Goal: Information Seeking & Learning: Learn about a topic

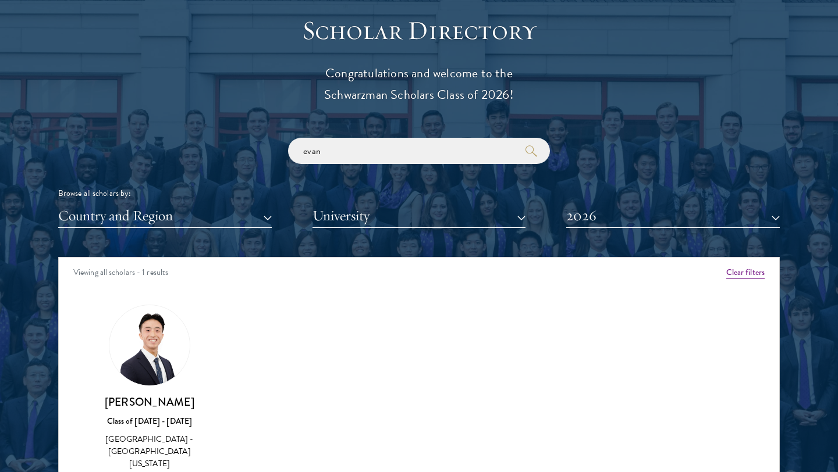
scroll to position [1316, 0]
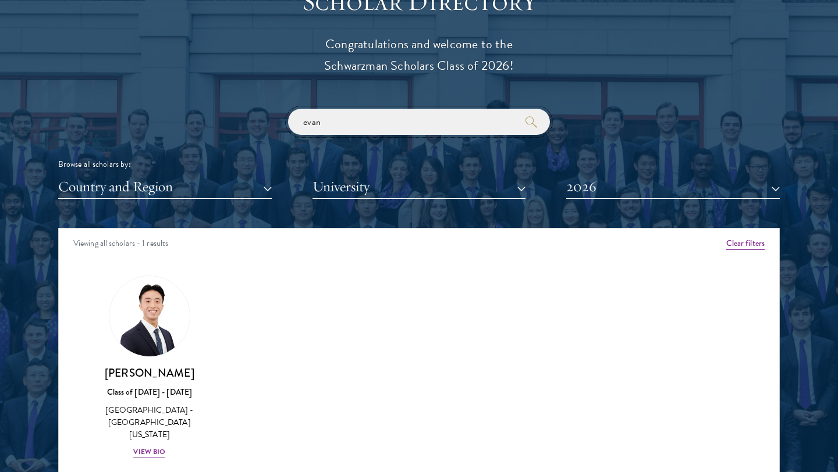
click at [418, 124] on input "evan" at bounding box center [419, 122] width 262 height 26
type input "e"
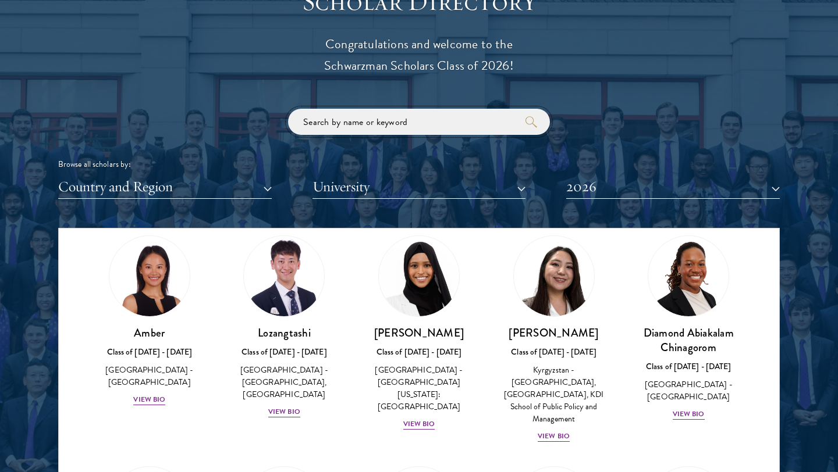
scroll to position [40, 0]
click at [162, 291] on img at bounding box center [149, 277] width 88 height 88
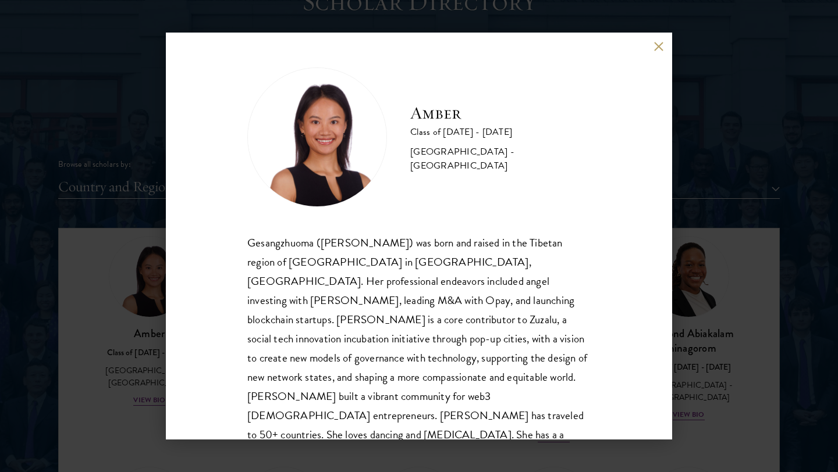
click at [322, 131] on img at bounding box center [317, 137] width 140 height 140
click at [178, 251] on div "Amber Class of [DATE] - [DATE] [GEOGRAPHIC_DATA] - [GEOGRAPHIC_DATA] Gesangzhuo…" at bounding box center [419, 236] width 506 height 407
click at [145, 256] on div "Amber Class of [DATE] - [DATE] [GEOGRAPHIC_DATA] - [GEOGRAPHIC_DATA] Gesangzhuo…" at bounding box center [419, 236] width 838 height 472
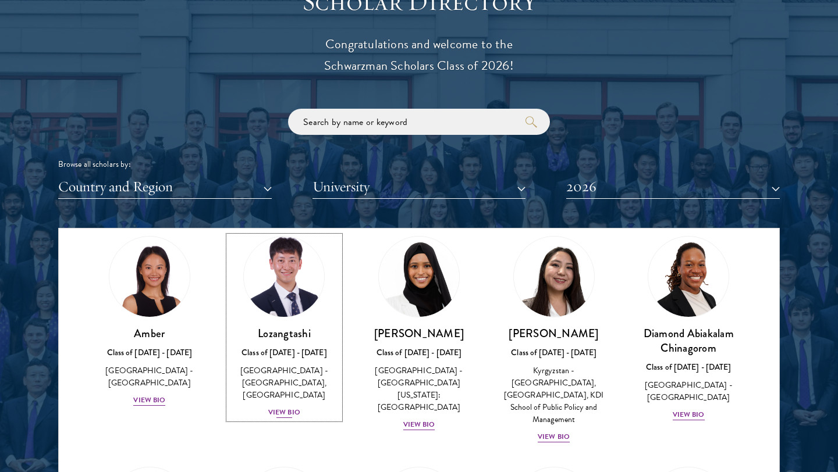
click at [298, 286] on img at bounding box center [284, 277] width 88 height 88
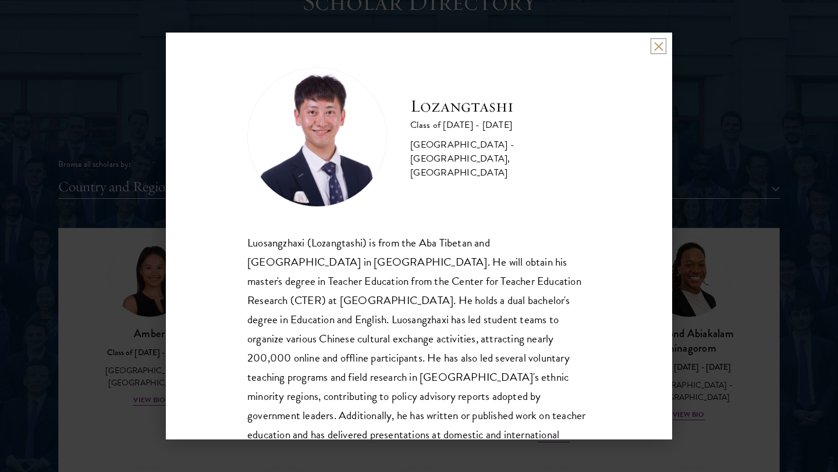
click at [418, 42] on button at bounding box center [658, 46] width 10 height 10
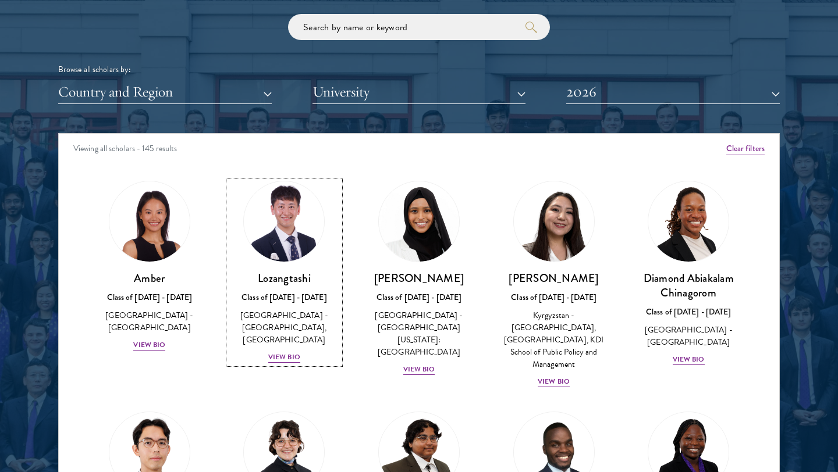
scroll to position [1413, 0]
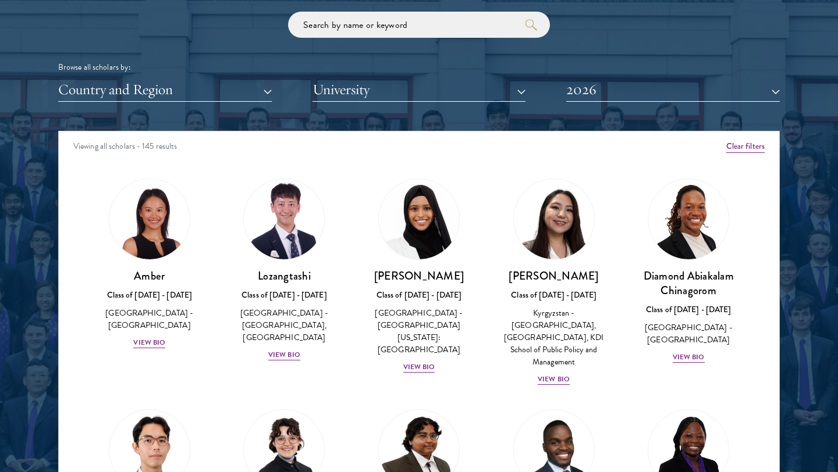
click at [418, 125] on div at bounding box center [419, 184] width 838 height 708
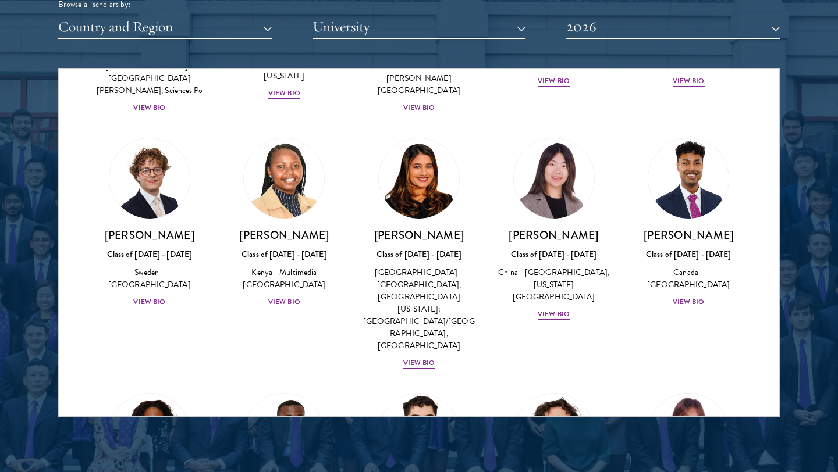
scroll to position [1762, 0]
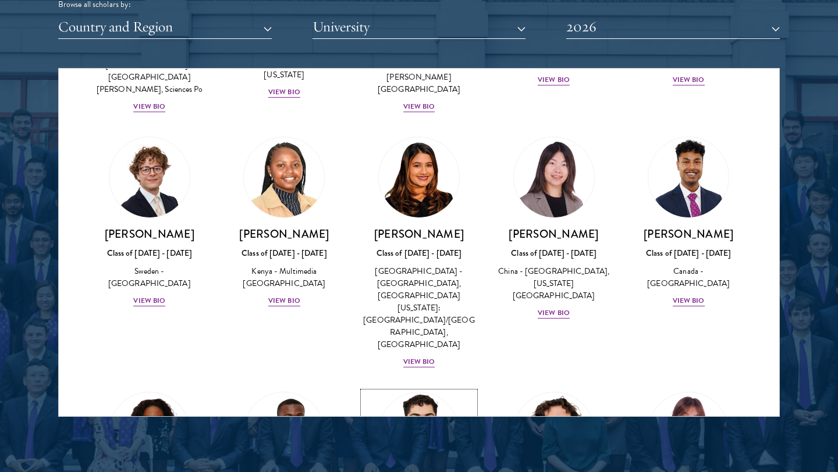
click at [418, 348] on img at bounding box center [419, 433] width 88 height 88
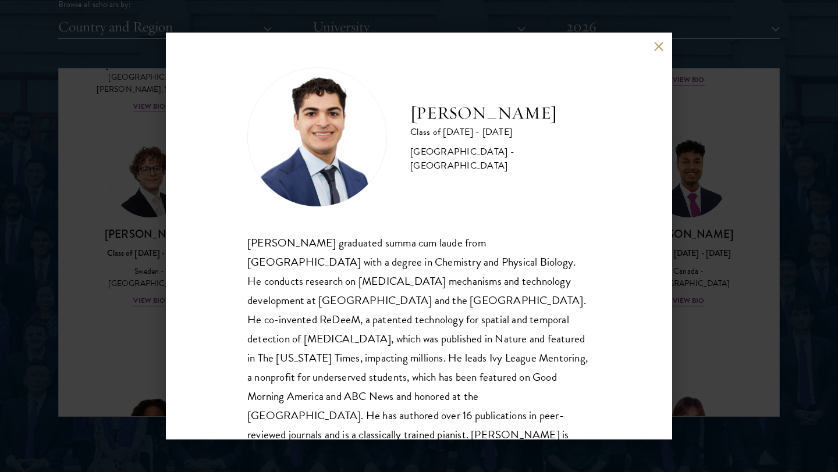
click at [418, 304] on div "[PERSON_NAME] graduated summa cum laude from [GEOGRAPHIC_DATA] with a degree in…" at bounding box center [418, 348] width 343 height 231
click at [418, 332] on div "[PERSON_NAME] graduated summa cum laude from [GEOGRAPHIC_DATA] with a degree in…" at bounding box center [418, 348] width 343 height 231
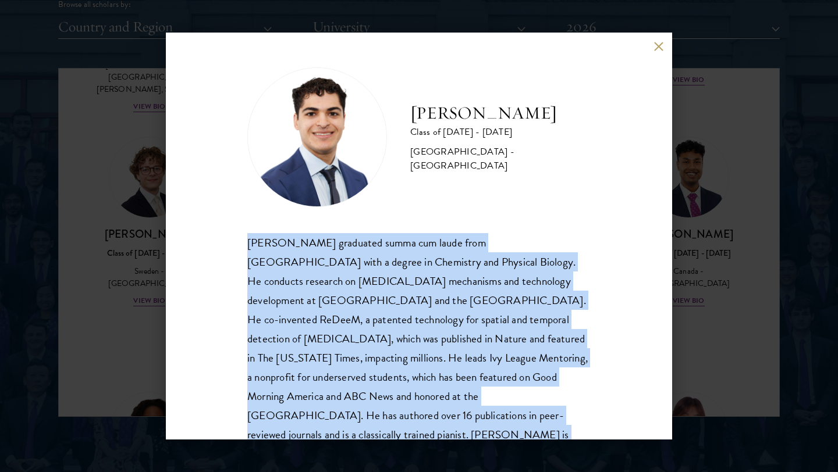
click at [418, 332] on div "[PERSON_NAME] graduated summa cum laude from [GEOGRAPHIC_DATA] with a degree in…" at bounding box center [418, 348] width 343 height 231
click at [418, 348] on div "[PERSON_NAME] graduated summa cum laude from [GEOGRAPHIC_DATA] with a degree in…" at bounding box center [418, 348] width 343 height 231
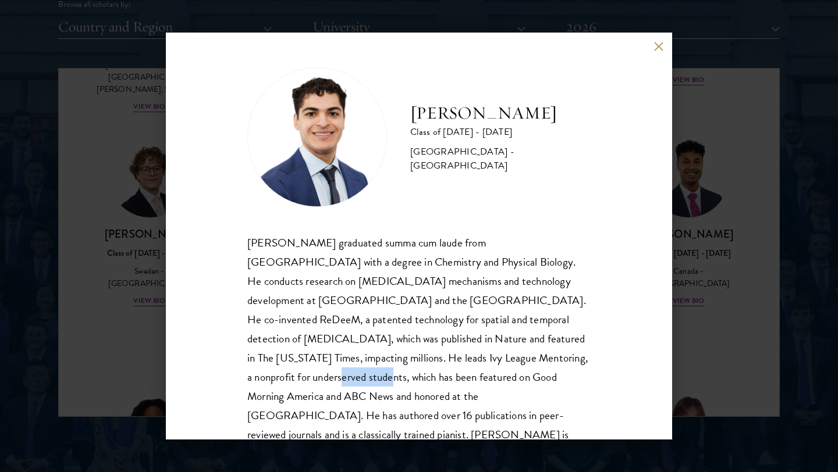
click at [418, 348] on div "[PERSON_NAME] graduated summa cum laude from [GEOGRAPHIC_DATA] with a degree in…" at bounding box center [418, 348] width 343 height 231
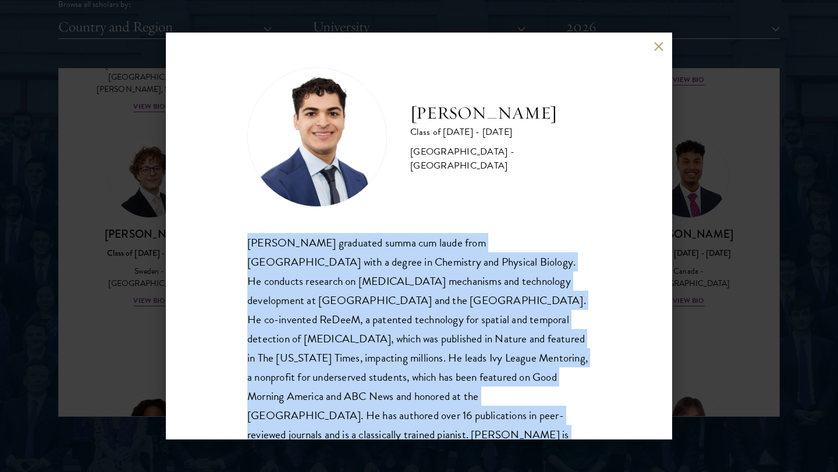
click at [418, 348] on div "[PERSON_NAME] graduated summa cum laude from [GEOGRAPHIC_DATA] with a degree in…" at bounding box center [418, 348] width 343 height 231
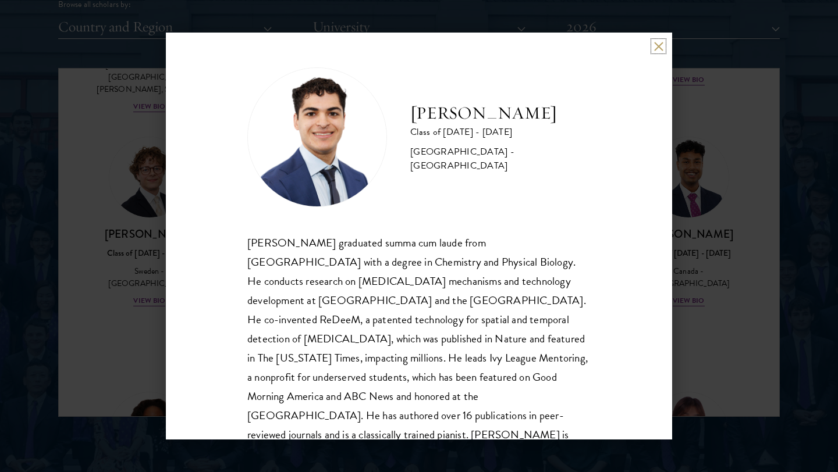
click at [418, 43] on button at bounding box center [658, 46] width 10 height 10
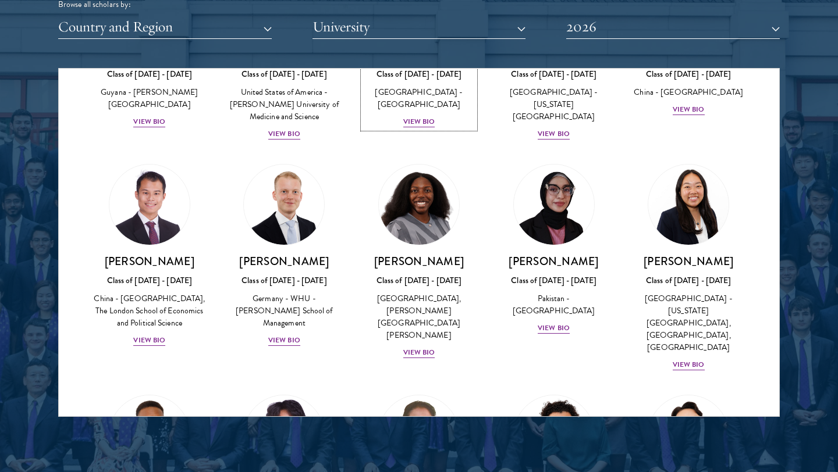
scroll to position [2197, 0]
click at [418, 348] on img at bounding box center [419, 435] width 88 height 88
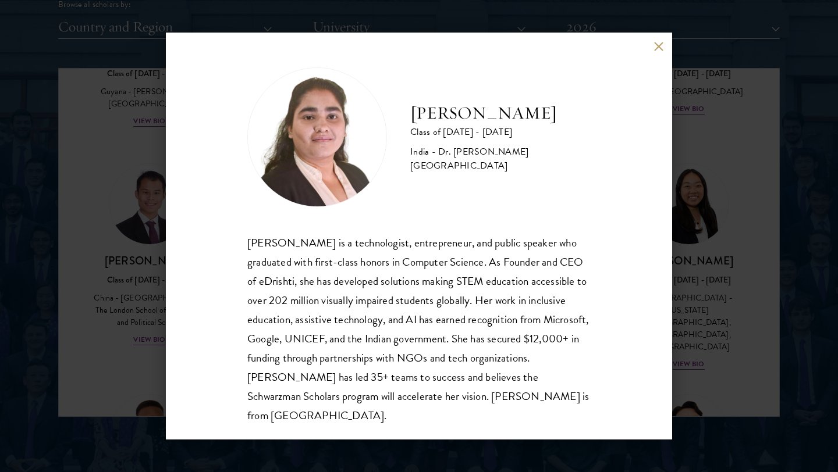
click at [418, 42] on button at bounding box center [658, 46] width 10 height 10
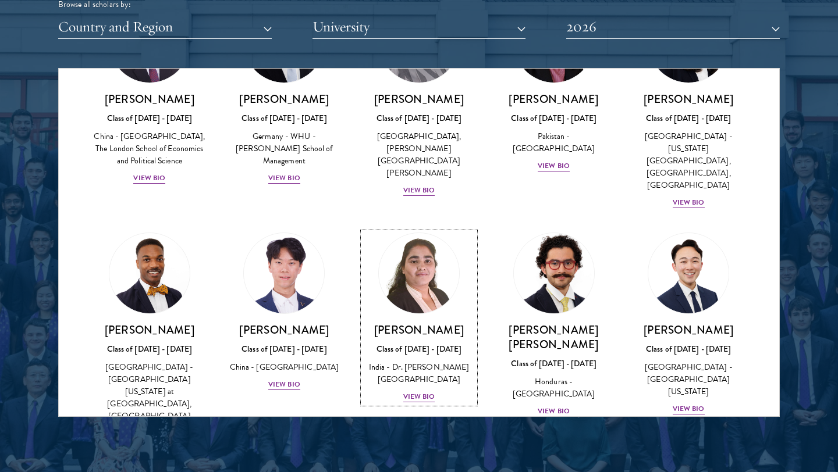
scroll to position [2360, 0]
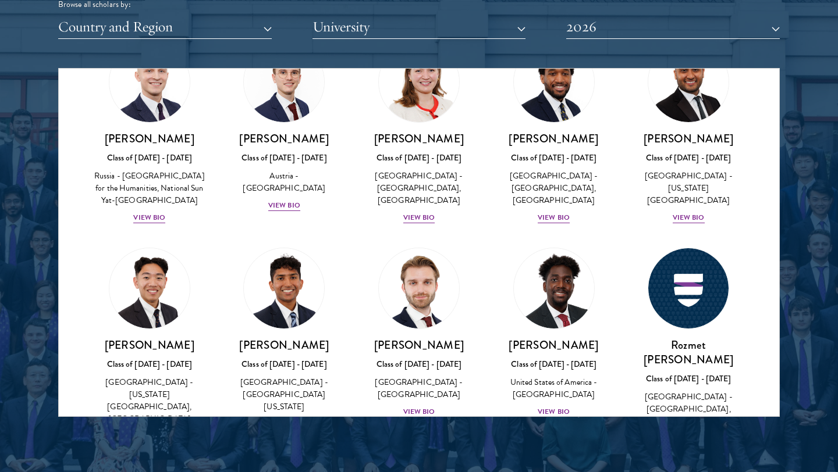
scroll to position [5105, 0]
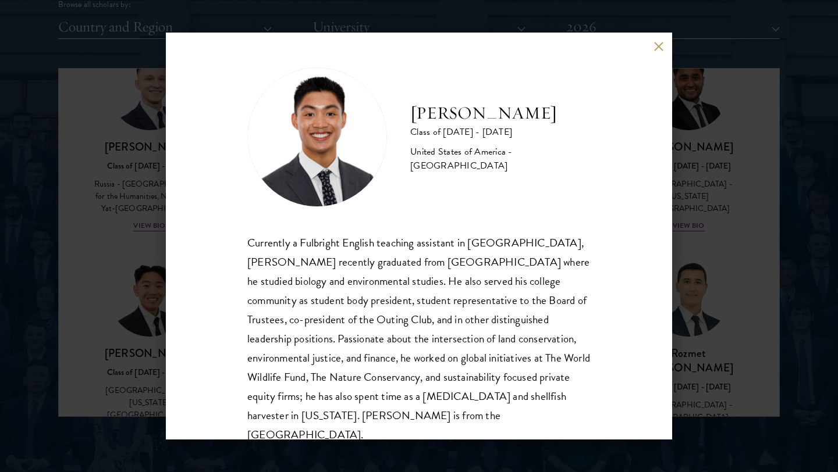
click at [418, 44] on button at bounding box center [658, 46] width 10 height 10
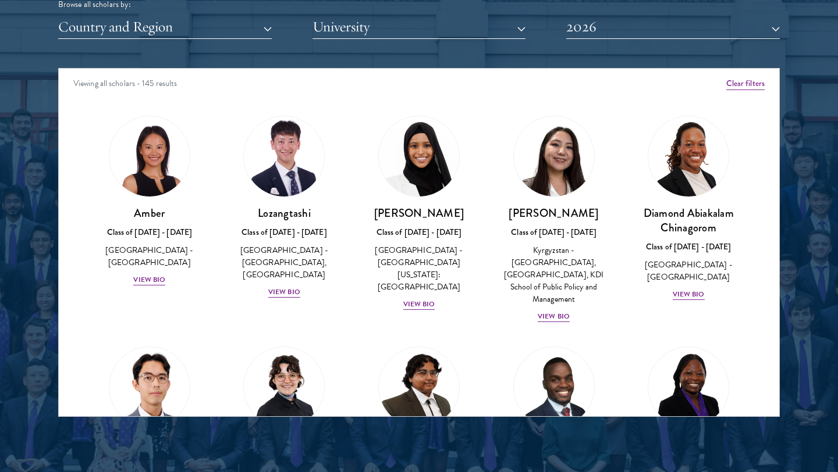
scroll to position [4262, 0]
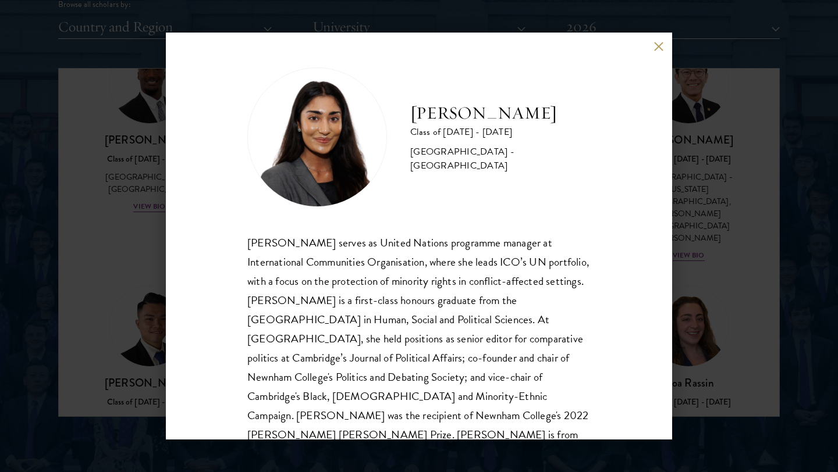
click at [418, 52] on div "[PERSON_NAME] Class of [DATE] - [DATE] [GEOGRAPHIC_DATA] - [GEOGRAPHIC_DATA] [P…" at bounding box center [419, 236] width 506 height 407
click at [418, 49] on button at bounding box center [658, 46] width 10 height 10
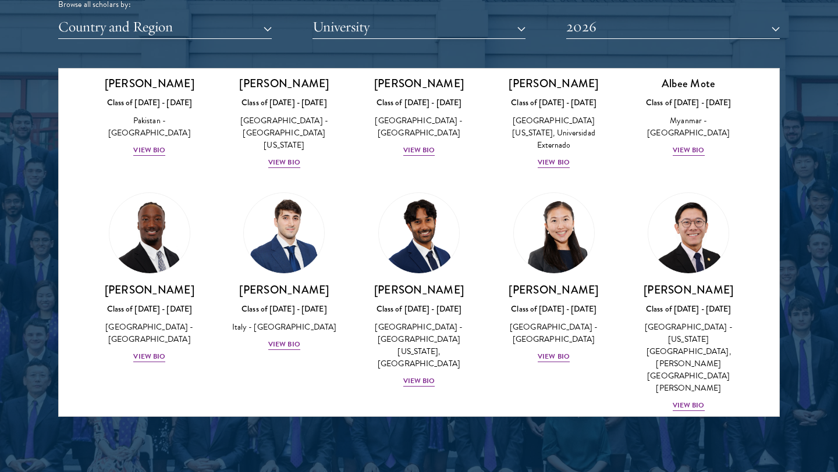
scroll to position [4115, 0]
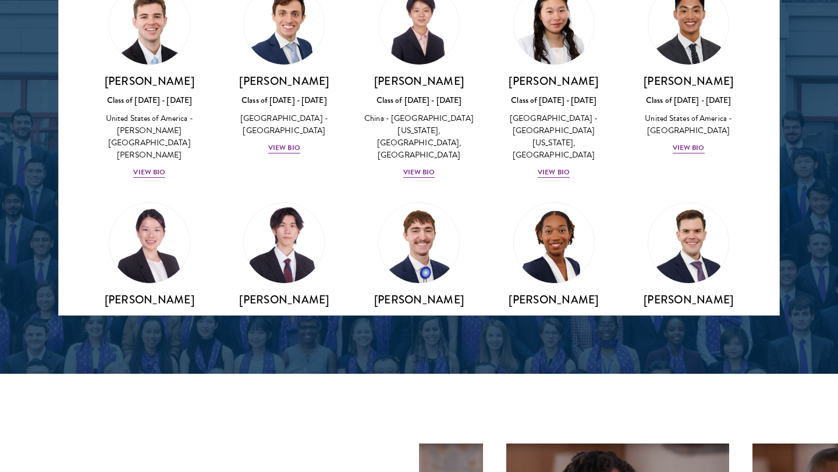
scroll to position [5498, 0]
